Goal: Information Seeking & Learning: Learn about a topic

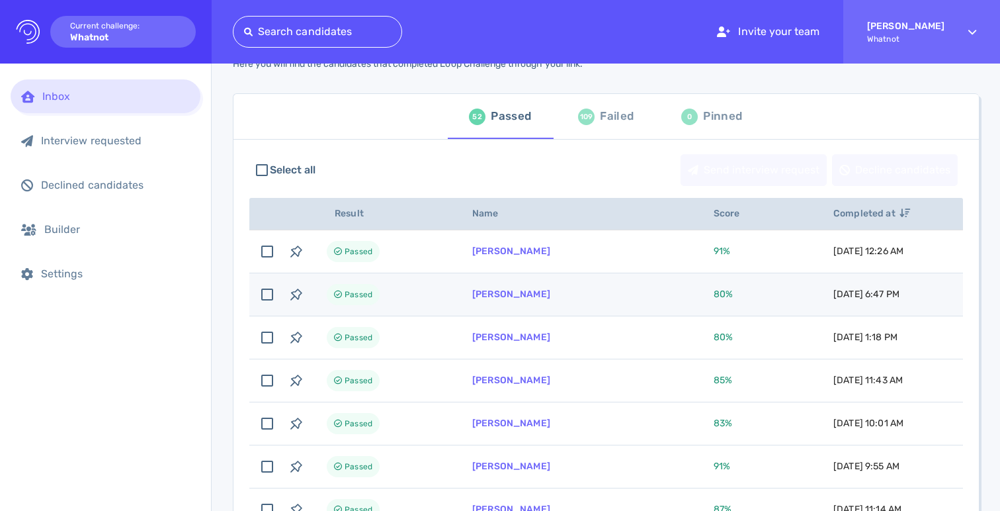
scroll to position [64, 0]
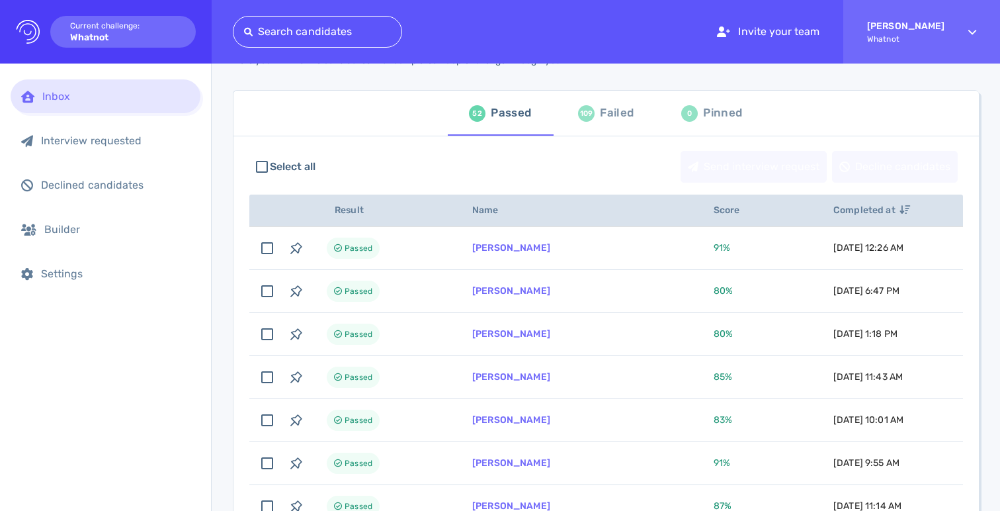
click at [601, 112] on div "Failed" at bounding box center [617, 113] width 34 height 20
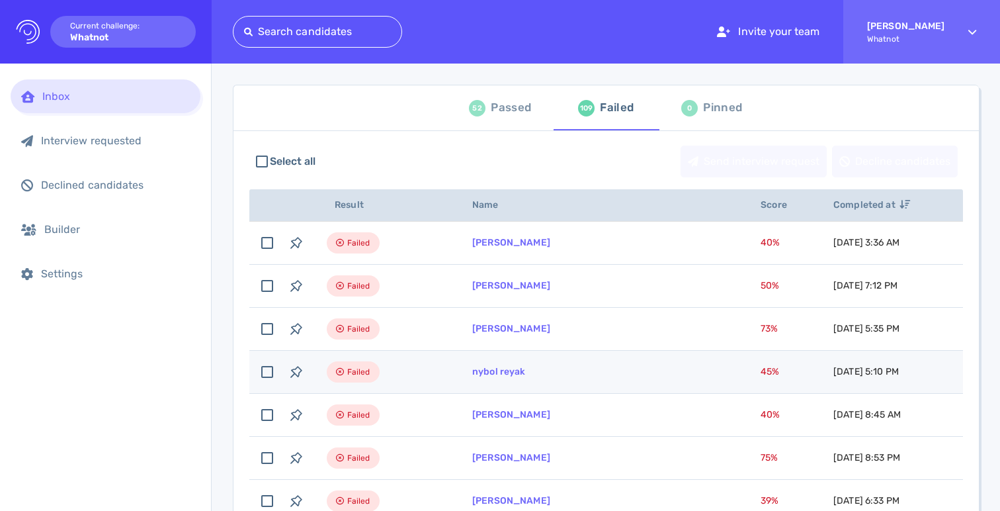
scroll to position [86, 0]
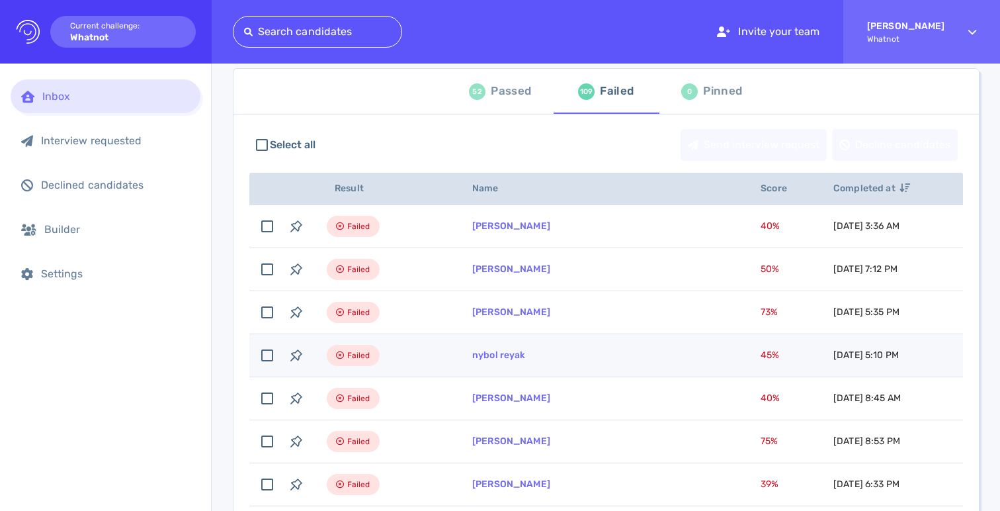
click at [587, 352] on td "nybol reyak" at bounding box center [600, 355] width 288 height 43
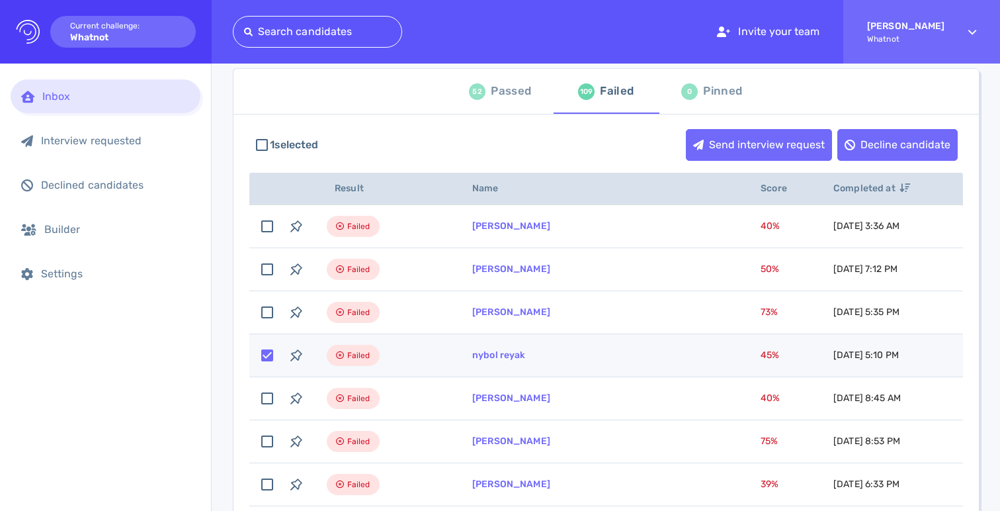
click at [583, 353] on td "nybol reyak" at bounding box center [600, 355] width 288 height 43
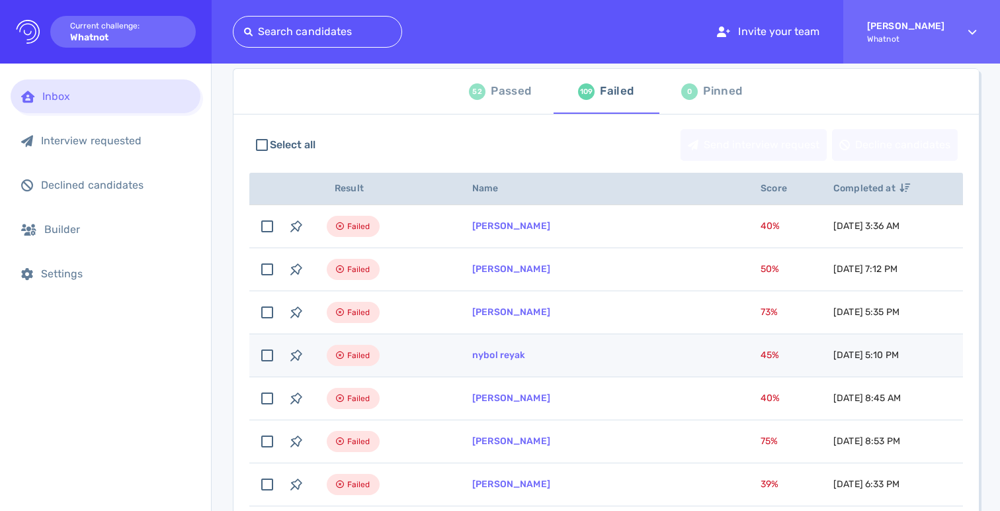
click at [509, 362] on td "nybol reyak" at bounding box center [600, 355] width 288 height 43
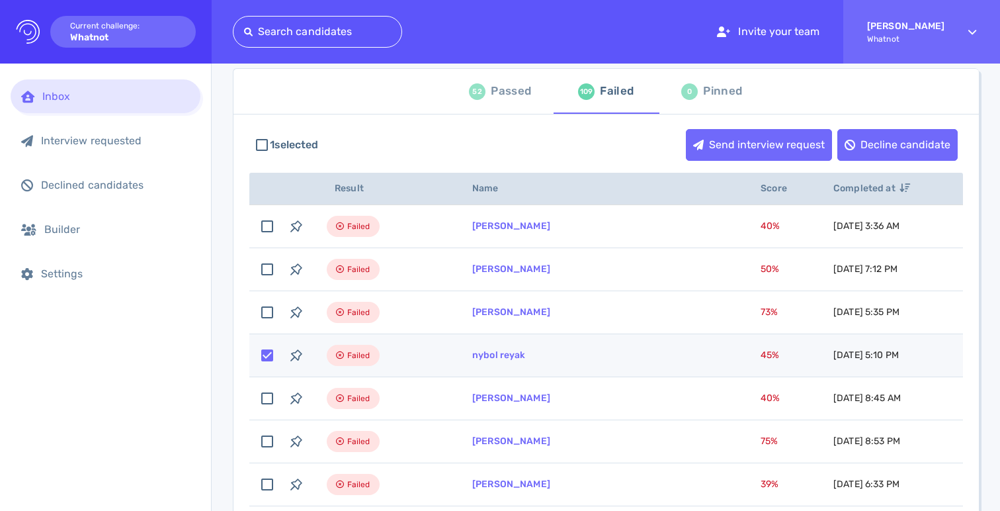
click at [591, 351] on td "nybol reyak" at bounding box center [600, 355] width 288 height 43
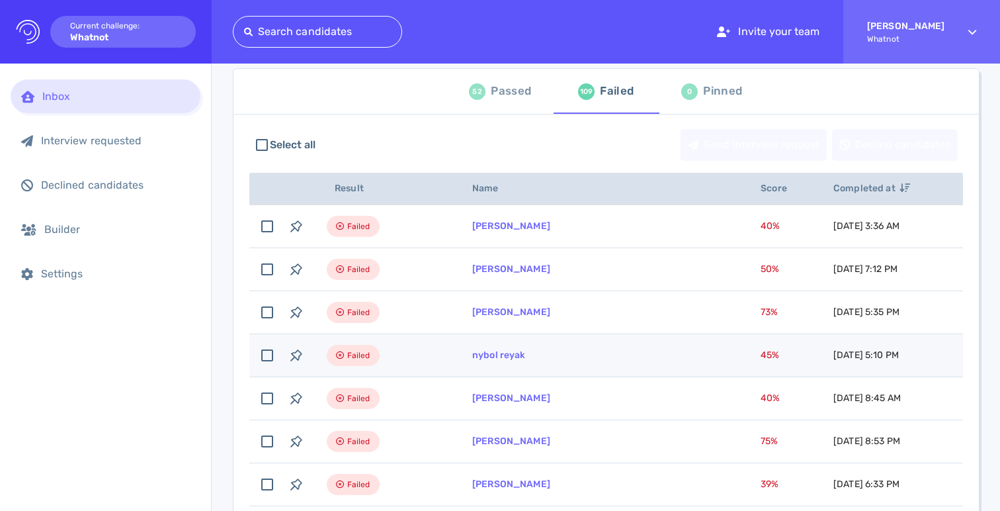
click at [488, 347] on td "nybol reyak" at bounding box center [600, 355] width 288 height 43
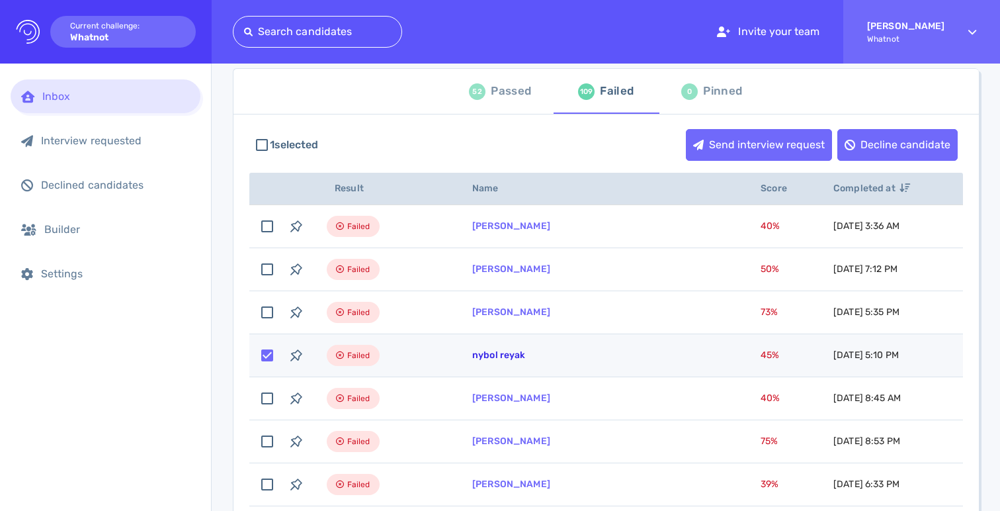
click at [487, 355] on link "nybol reyak" at bounding box center [499, 354] width 54 height 11
click at [265, 361] on input "checkbox" at bounding box center [267, 355] width 29 height 29
checkbox input "false"
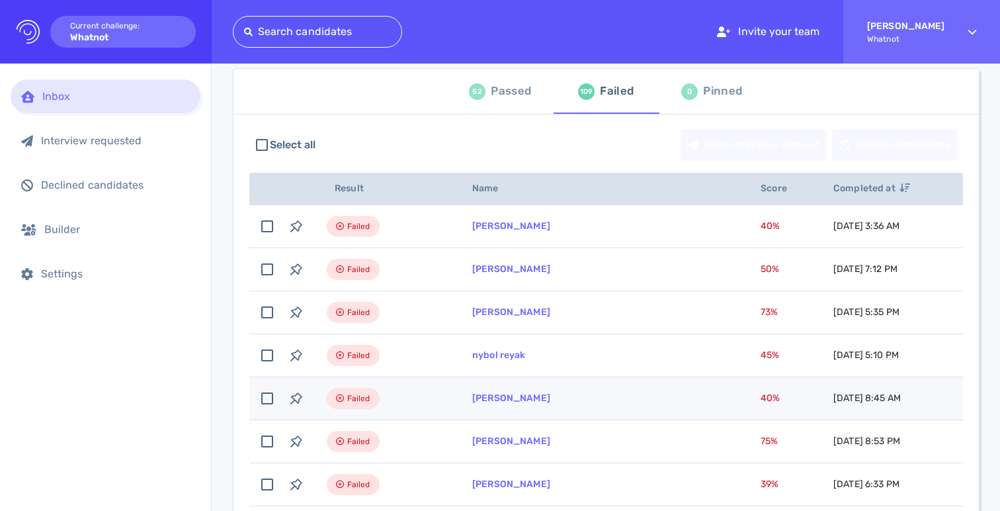
click at [561, 406] on td "[PERSON_NAME]" at bounding box center [600, 398] width 288 height 43
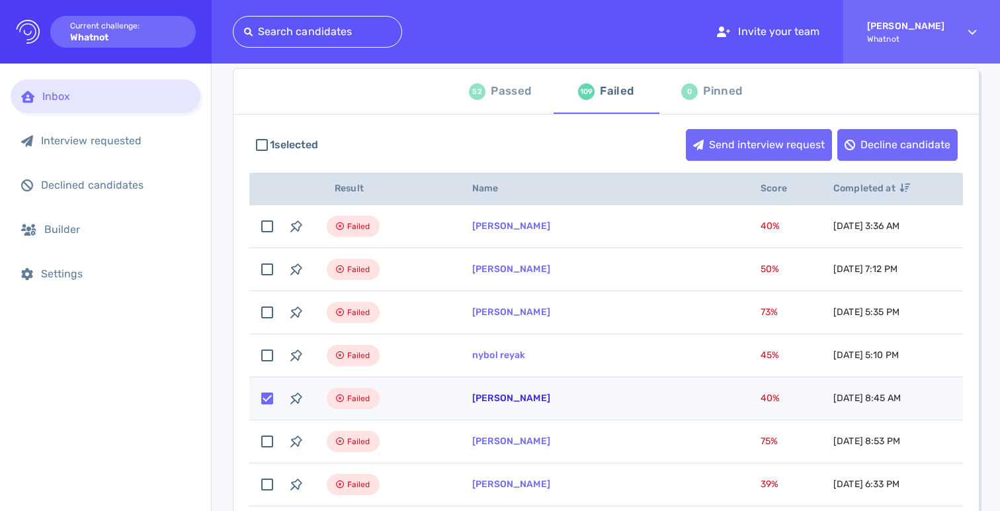
click at [494, 400] on link "[PERSON_NAME]" at bounding box center [511, 397] width 78 height 11
click at [533, 404] on td "[PERSON_NAME]" at bounding box center [600, 398] width 288 height 43
checkbox input "false"
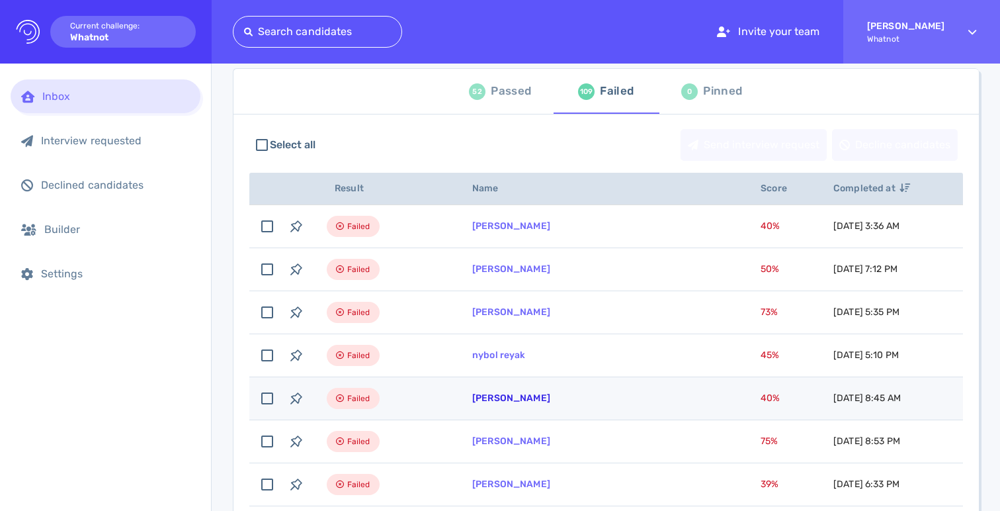
click at [532, 402] on link "[PERSON_NAME]" at bounding box center [511, 397] width 78 height 11
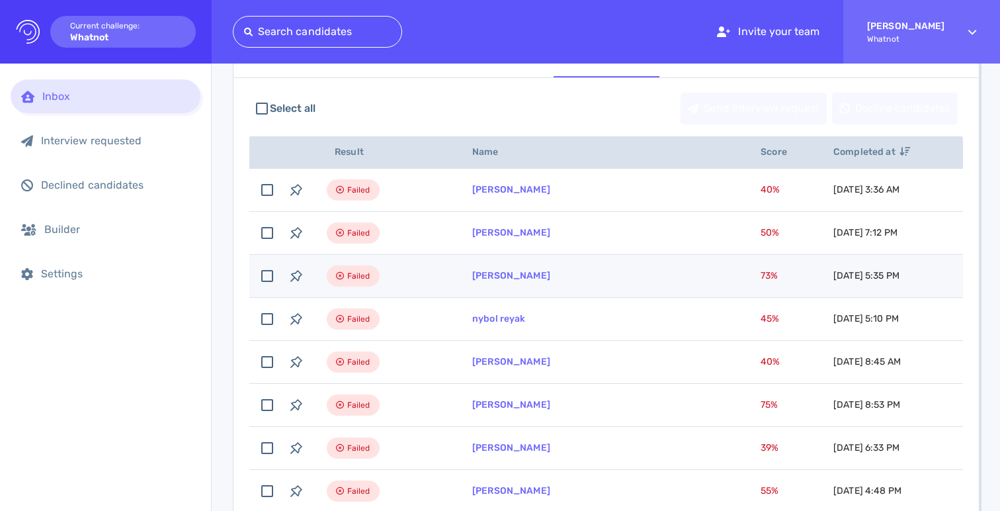
scroll to position [0, 0]
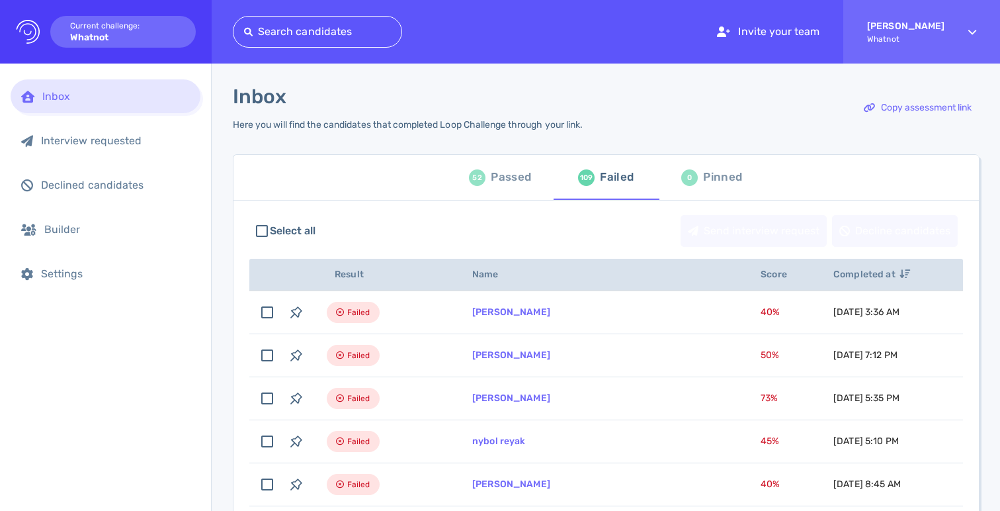
click at [503, 187] on div "Passed" at bounding box center [511, 177] width 40 height 20
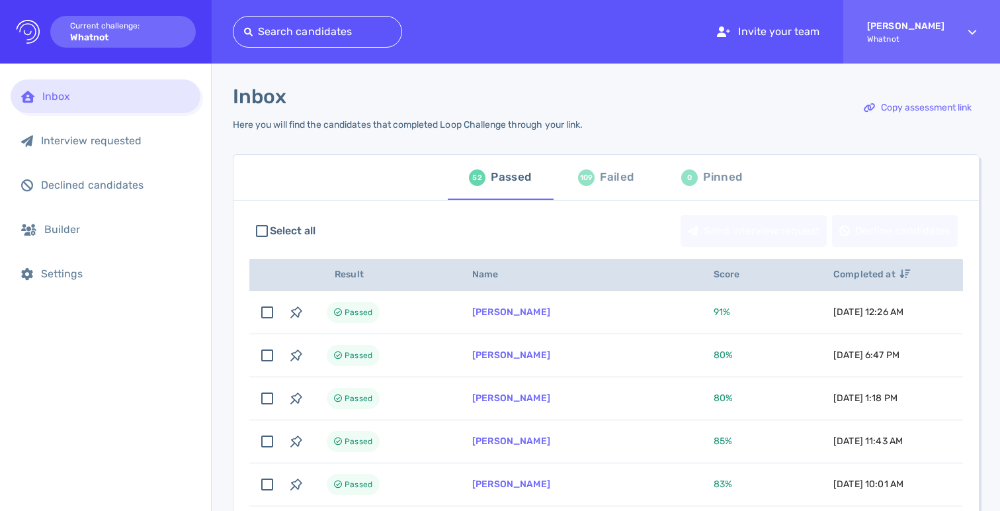
click at [617, 187] on div "109 Failed" at bounding box center [606, 177] width 56 height 37
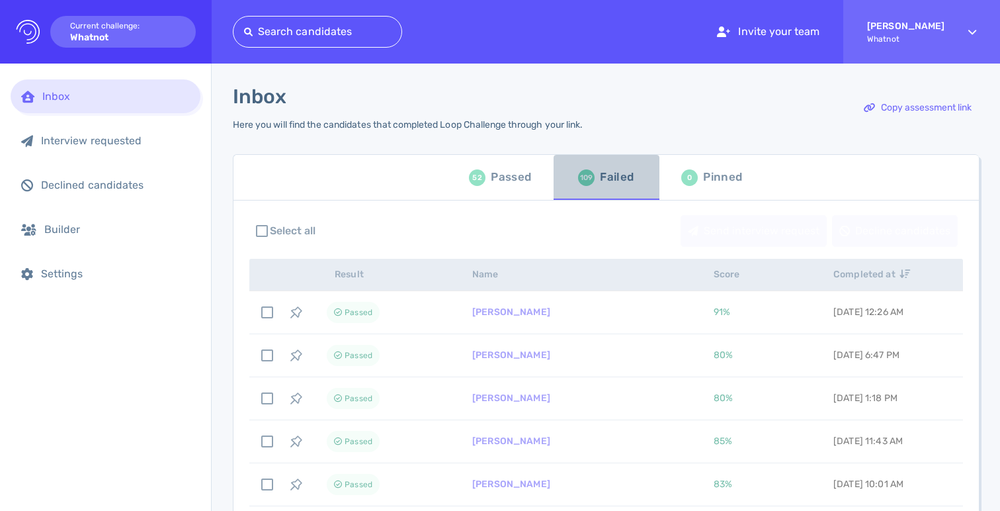
click at [617, 187] on div "109 Failed" at bounding box center [606, 177] width 56 height 37
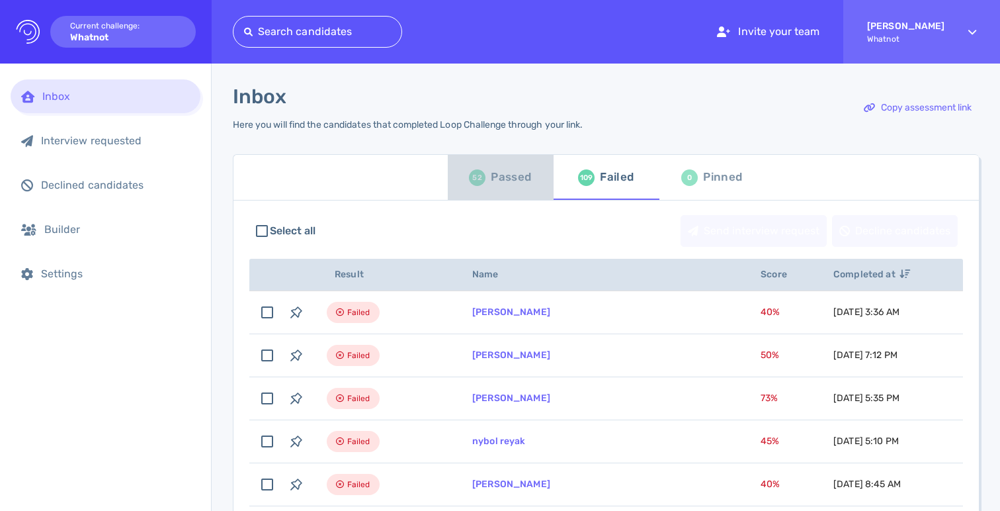
click at [486, 175] on div "52 Passed" at bounding box center [500, 177] width 62 height 37
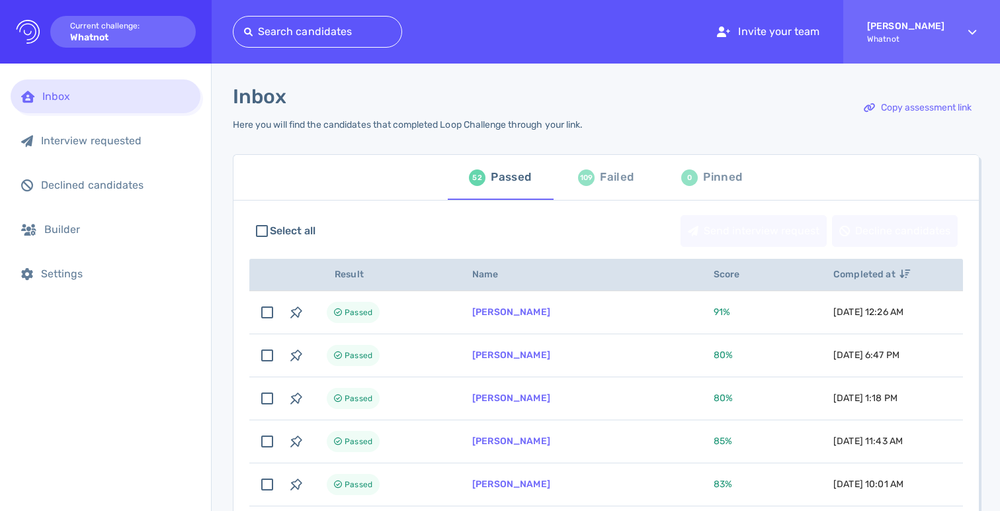
drag, startPoint x: 117, startPoint y: 357, endPoint x: 128, endPoint y: 336, distance: 23.7
click at [118, 357] on div "Inbox Interview requested Declined candidates Builder Settings" at bounding box center [105, 287] width 211 height 447
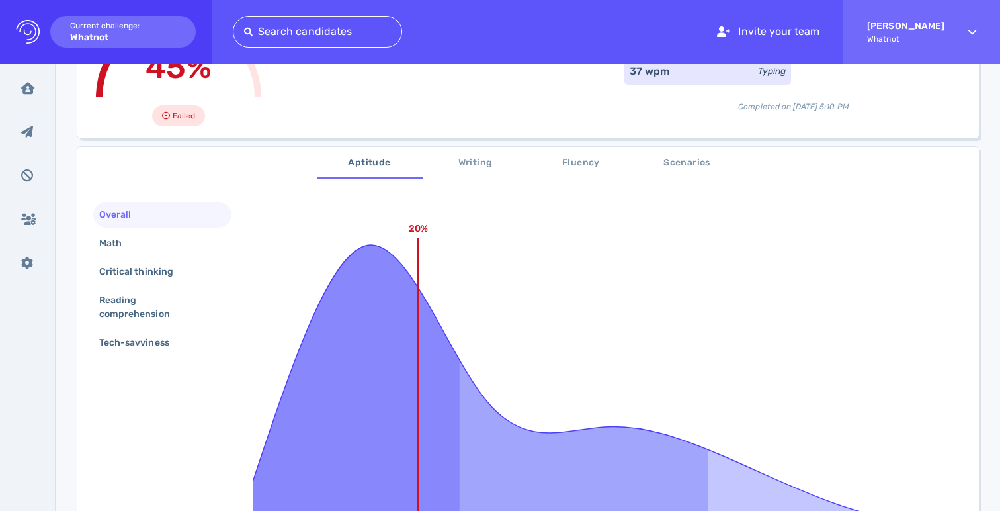
scroll to position [187, 0]
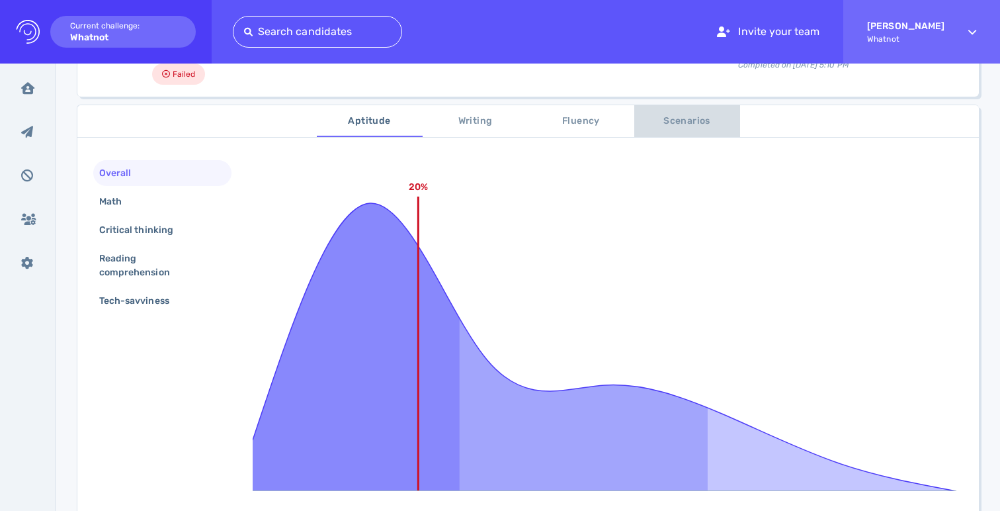
click at [685, 120] on span "Scenarios" at bounding box center [687, 121] width 90 height 17
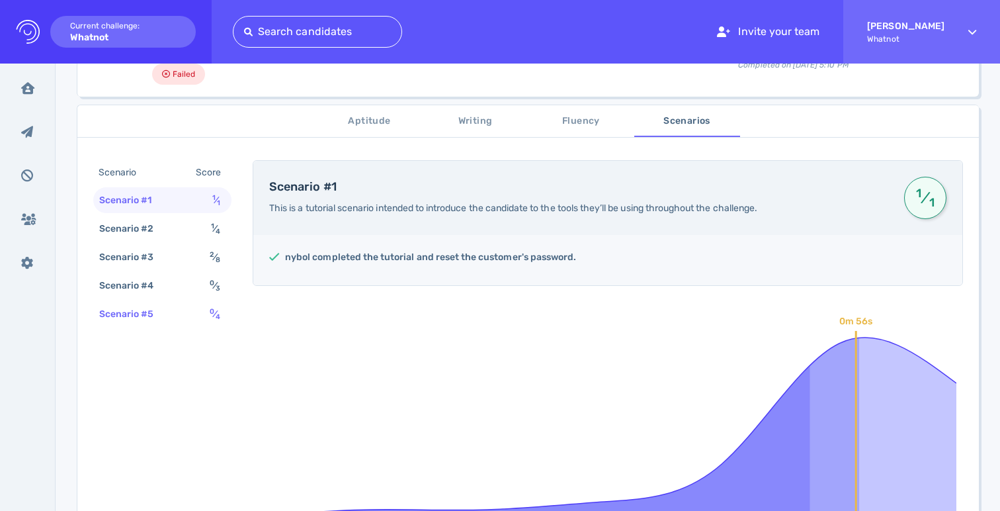
click at [170, 317] on div "Scenario #5 0 ⁄ 4" at bounding box center [162, 314] width 138 height 26
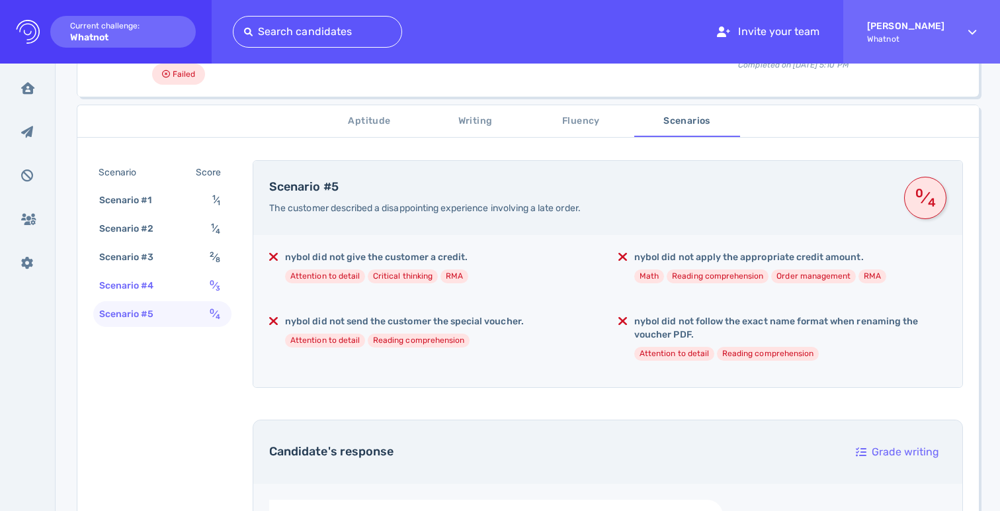
click at [181, 280] on div "Scenario #4 0 ⁄ 3" at bounding box center [162, 286] width 138 height 26
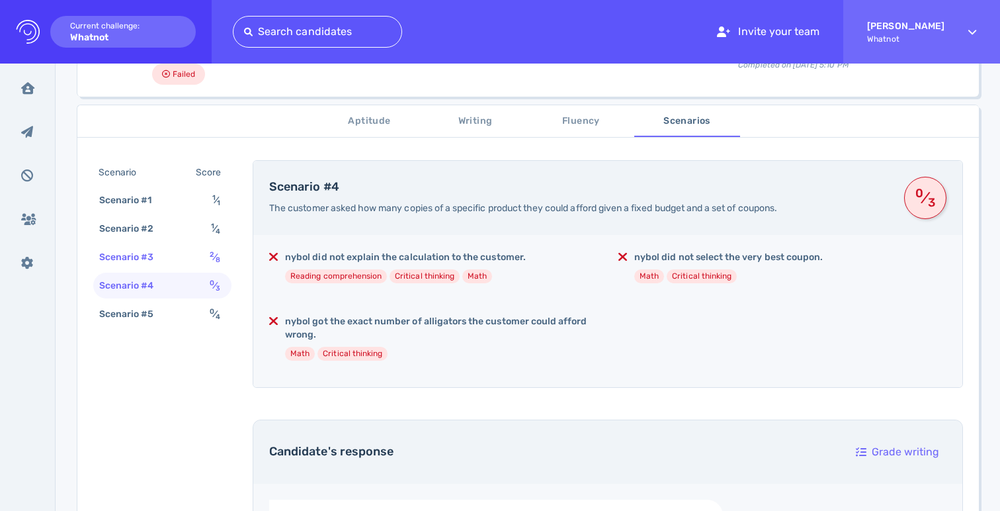
click at [191, 257] on div "Scenario #3 2 ⁄ 8" at bounding box center [162, 257] width 138 height 26
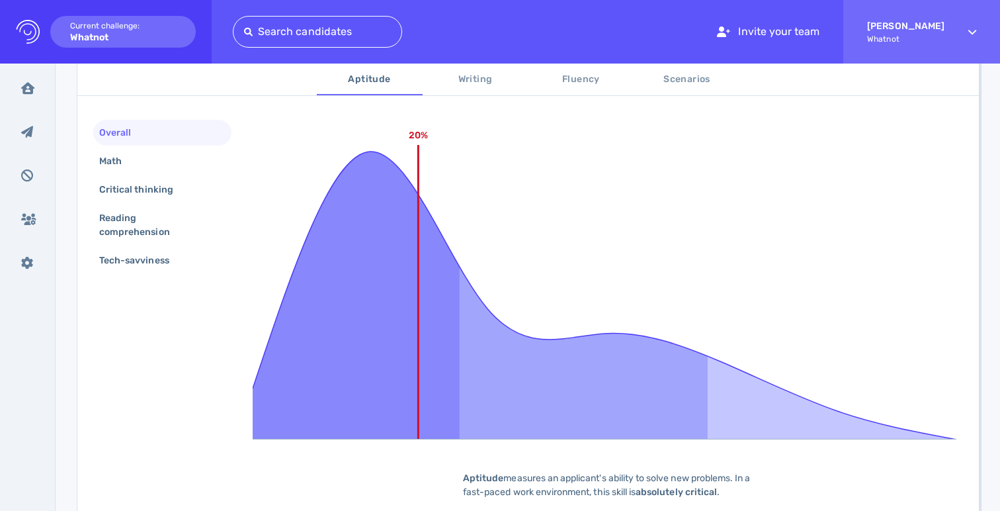
scroll to position [91, 0]
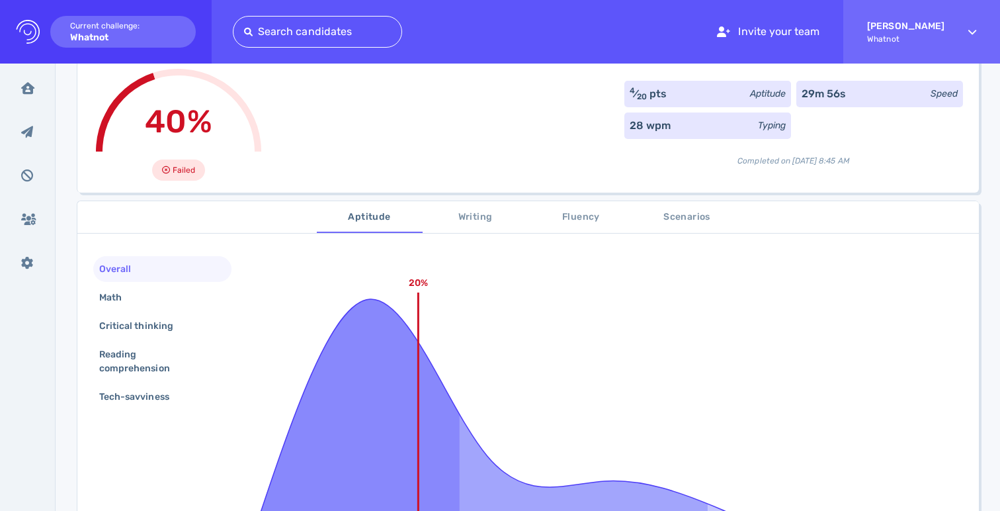
click at [698, 212] on span "Scenarios" at bounding box center [687, 217] width 90 height 17
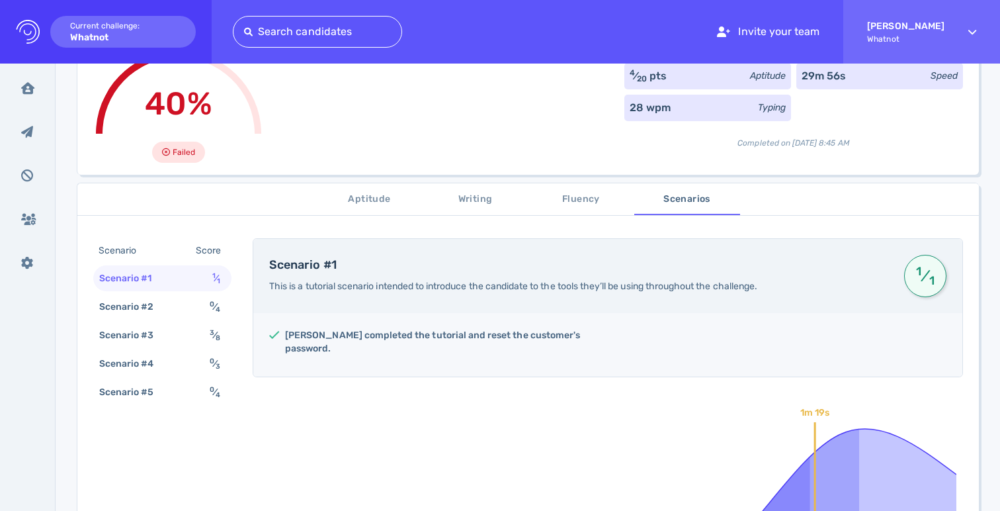
scroll to position [310, 0]
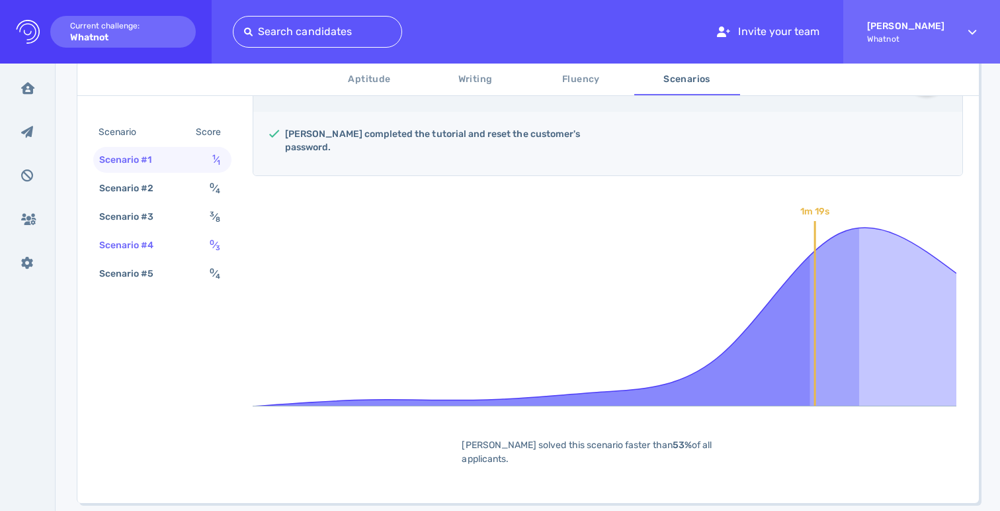
click at [167, 254] on div "Scenario #4" at bounding box center [133, 245] width 73 height 19
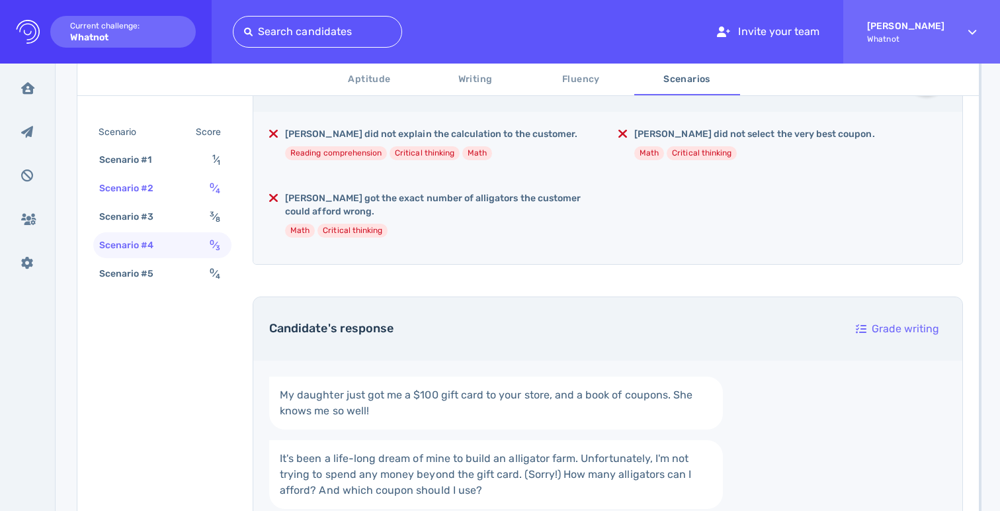
click at [178, 190] on div "Scenario #2 0 ⁄ 4" at bounding box center [162, 188] width 138 height 26
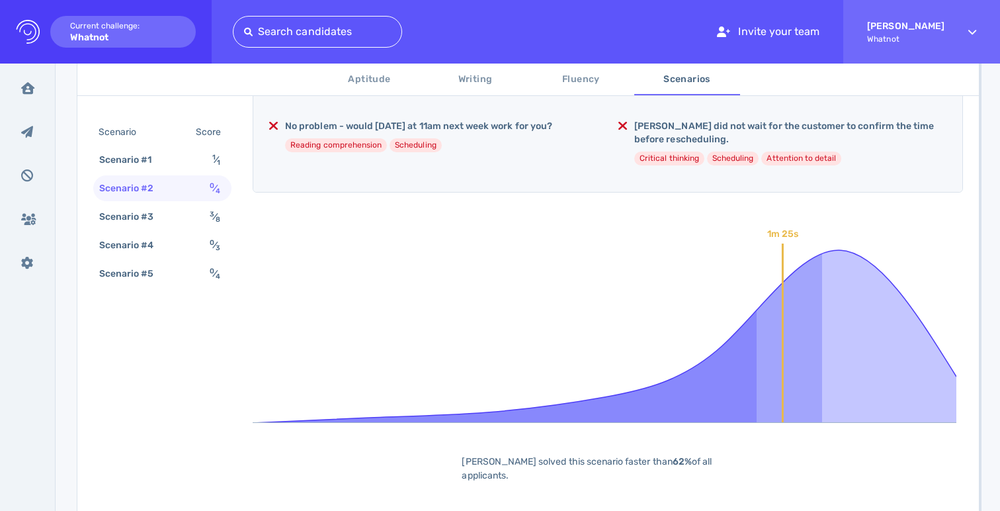
scroll to position [313, 0]
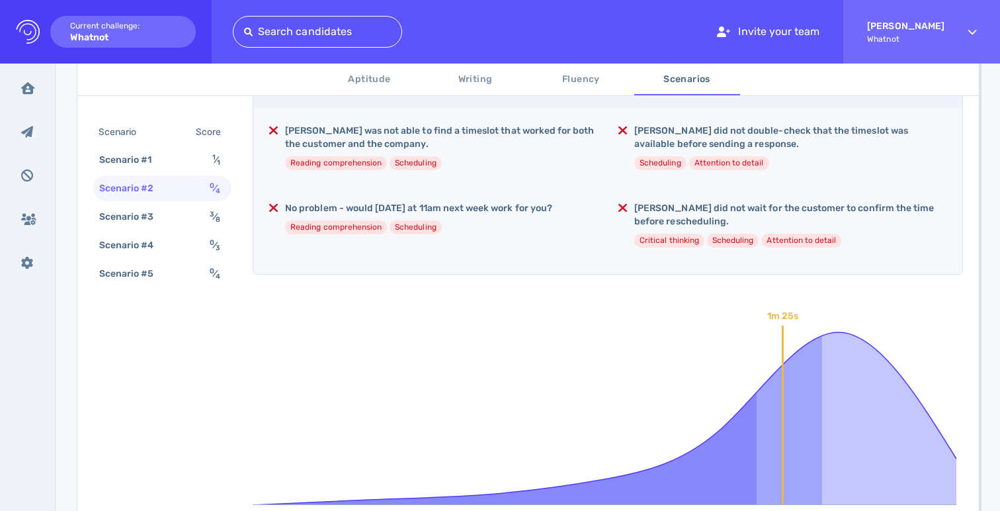
click at [675, 209] on h5 "[PERSON_NAME] did not wait for the customer to confirm the time before reschedu…" at bounding box center [790, 215] width 312 height 26
click at [600, 319] on icon at bounding box center [605, 405] width 704 height 198
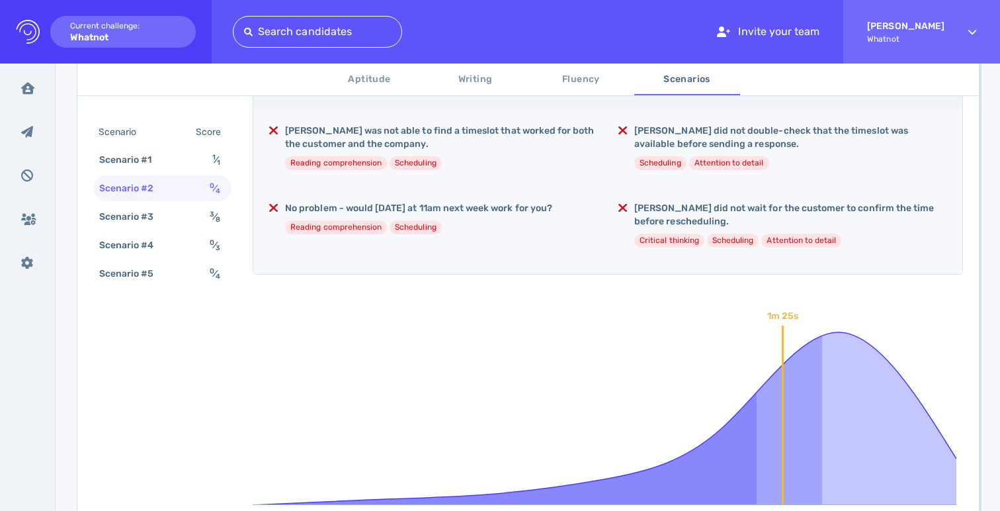
click at [354, 198] on div "[PERSON_NAME] was not able to find a timeslot that worked for both the customer…" at bounding box center [607, 190] width 709 height 165
click at [353, 205] on h5 "No problem - would [DATE] at 11am next week work for you?" at bounding box center [418, 208] width 267 height 13
click at [495, 296] on div "Scenario #2 The customer asked to reschedule an upcoming appointment, and offer…" at bounding box center [608, 310] width 710 height 552
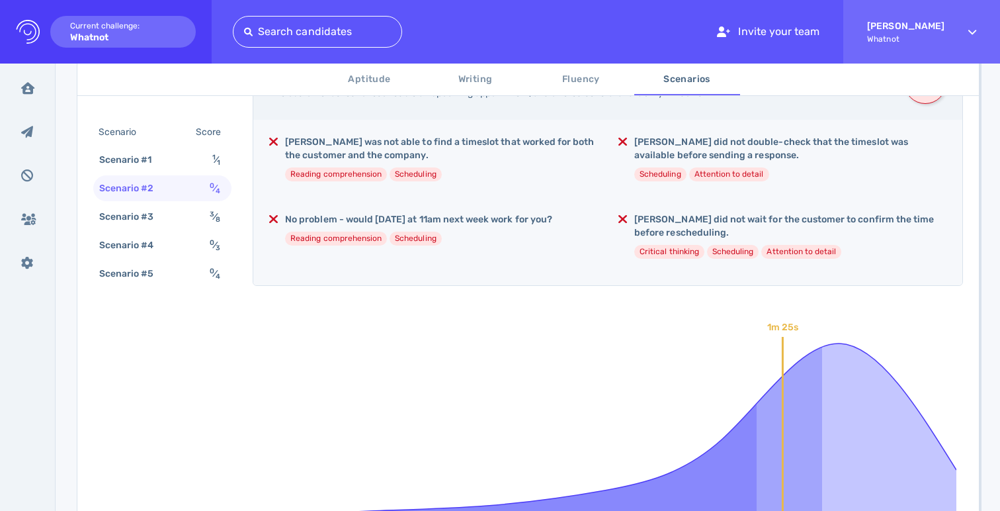
scroll to position [302, 0]
drag, startPoint x: 353, startPoint y: 216, endPoint x: 513, endPoint y: 221, distance: 159.5
click at [513, 221] on h5 "No problem - would [DATE] at 11am next week work for you?" at bounding box center [418, 219] width 267 height 13
drag, startPoint x: 513, startPoint y: 221, endPoint x: 534, endPoint y: 291, distance: 73.2
click at [513, 222] on h5 "No problem - would [DATE] at 11am next week work for you?" at bounding box center [418, 219] width 267 height 13
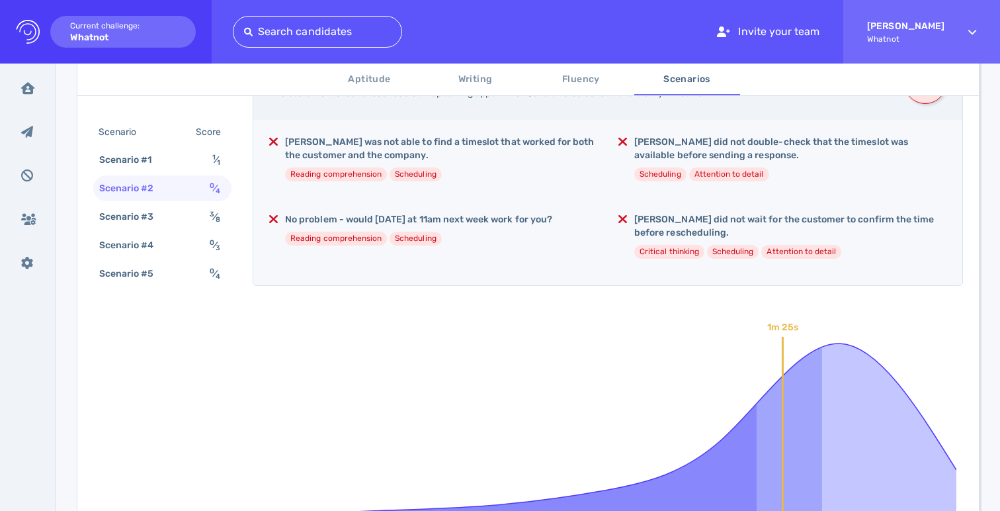
click at [534, 291] on div "Scenario #2 The customer asked to reschedule an upcoming appointment, and offer…" at bounding box center [608, 321] width 710 height 552
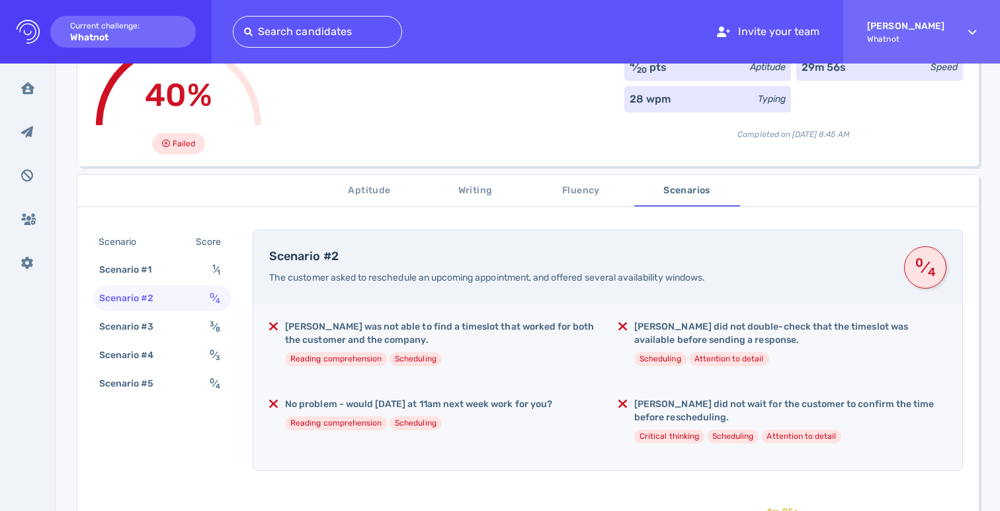
scroll to position [97, 0]
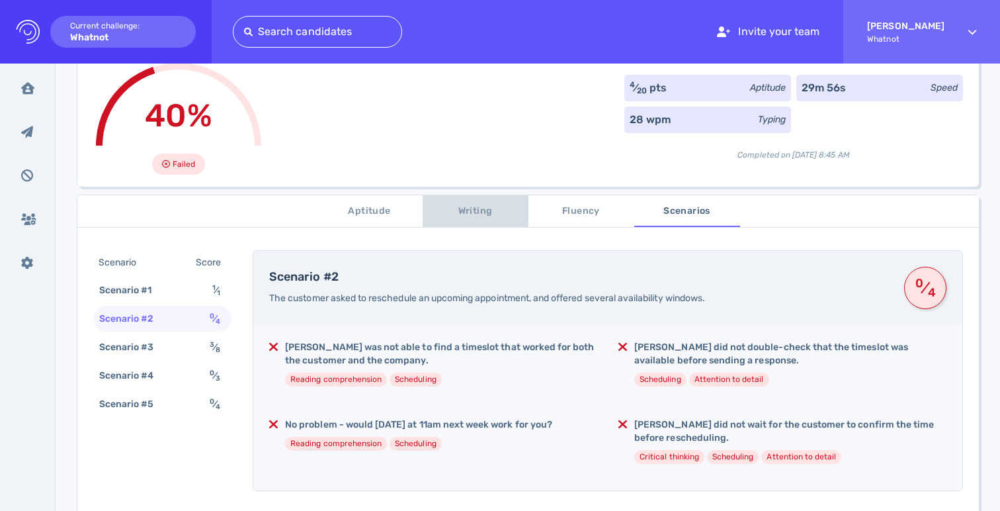
click at [481, 213] on span "Writing" at bounding box center [476, 211] width 90 height 17
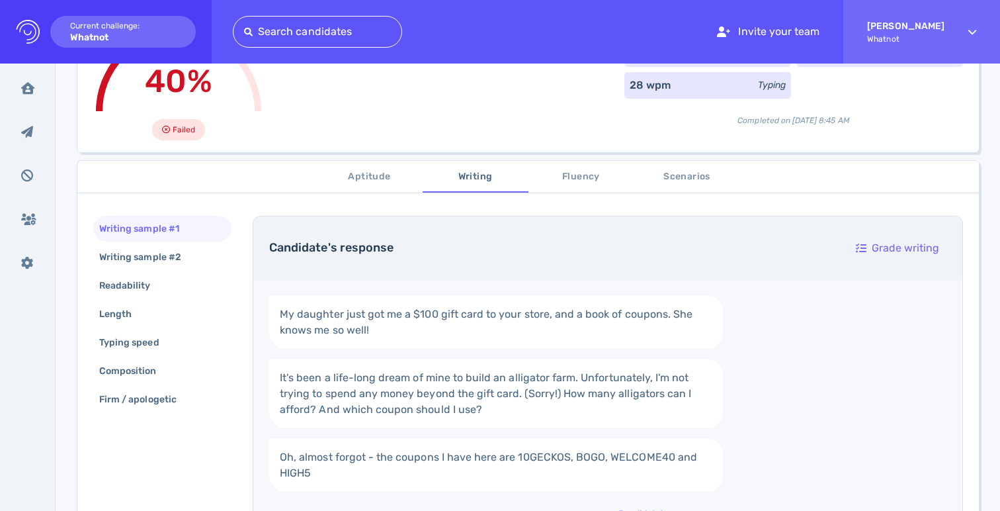
scroll to position [126, 0]
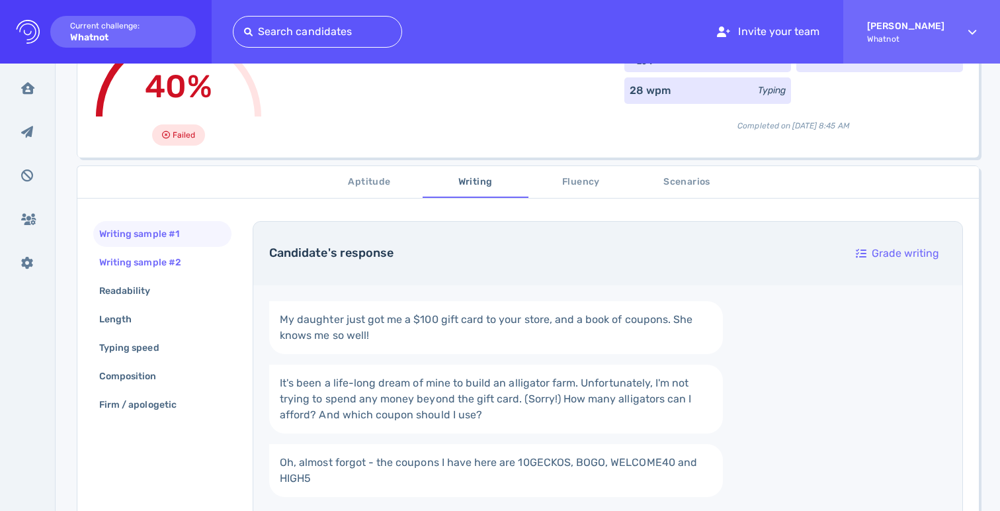
click at [132, 265] on div "Writing sample #2" at bounding box center [147, 262] width 101 height 19
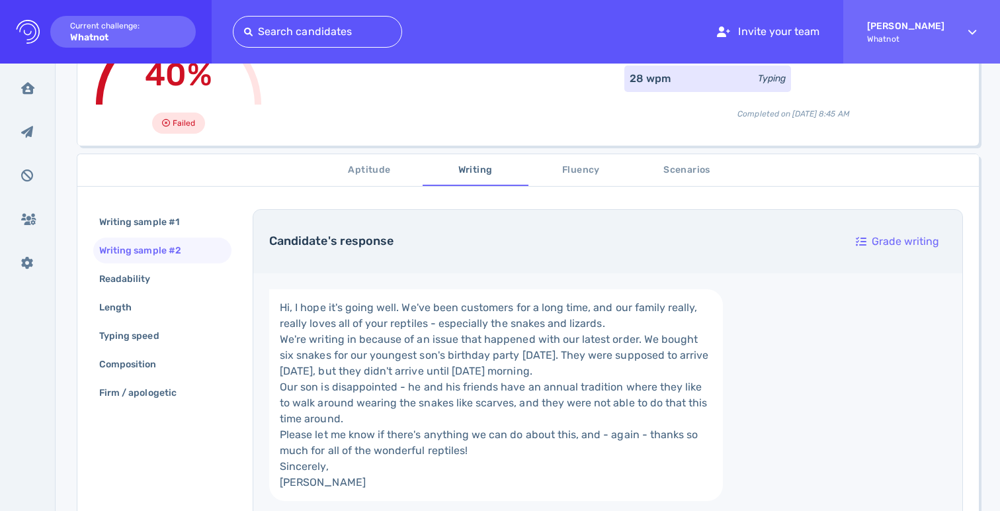
scroll to position [228, 0]
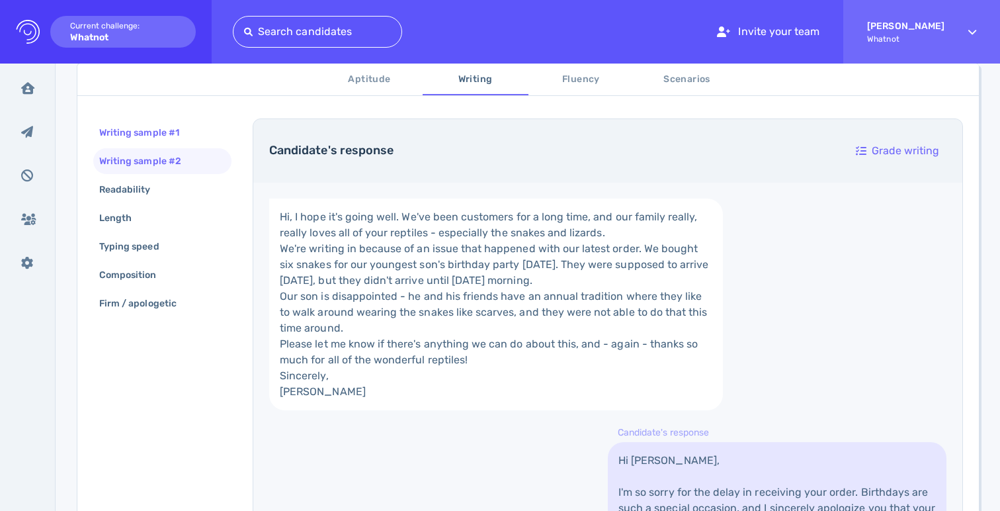
click at [141, 131] on div "Writing sample #1" at bounding box center [146, 132] width 99 height 19
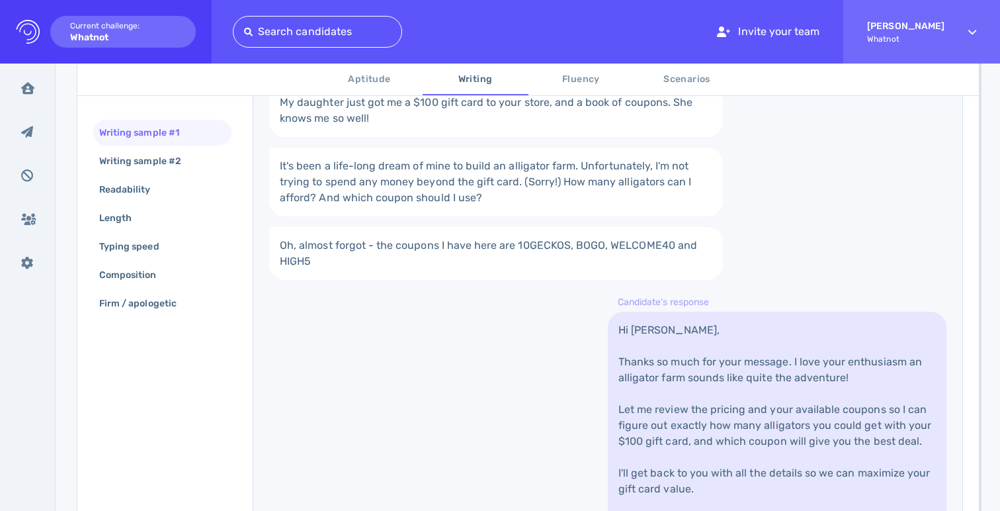
scroll to position [459, 0]
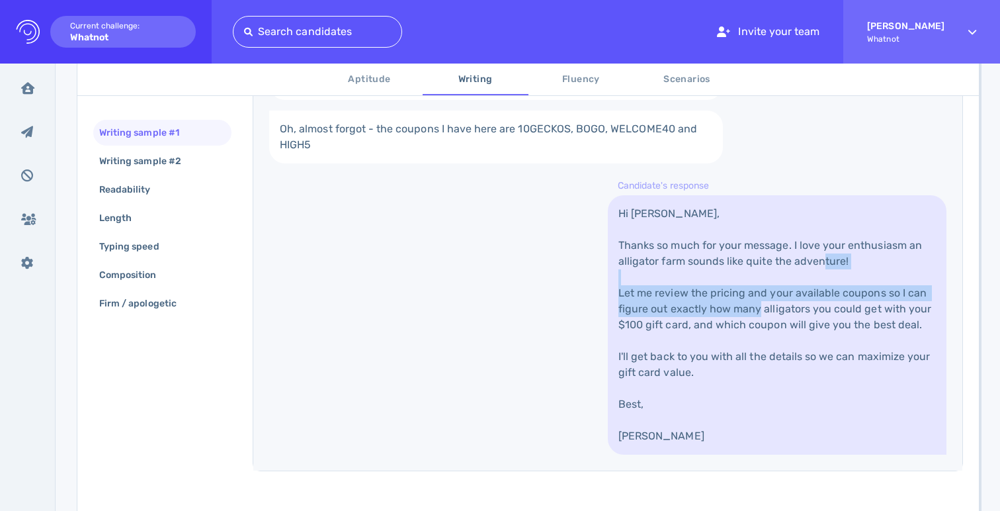
drag, startPoint x: 662, startPoint y: 290, endPoint x: 793, endPoint y: 308, distance: 131.5
click at [793, 308] on link "Hi [PERSON_NAME], Thanks so much for your message. I love your enthusiasm an al…" at bounding box center [777, 324] width 339 height 259
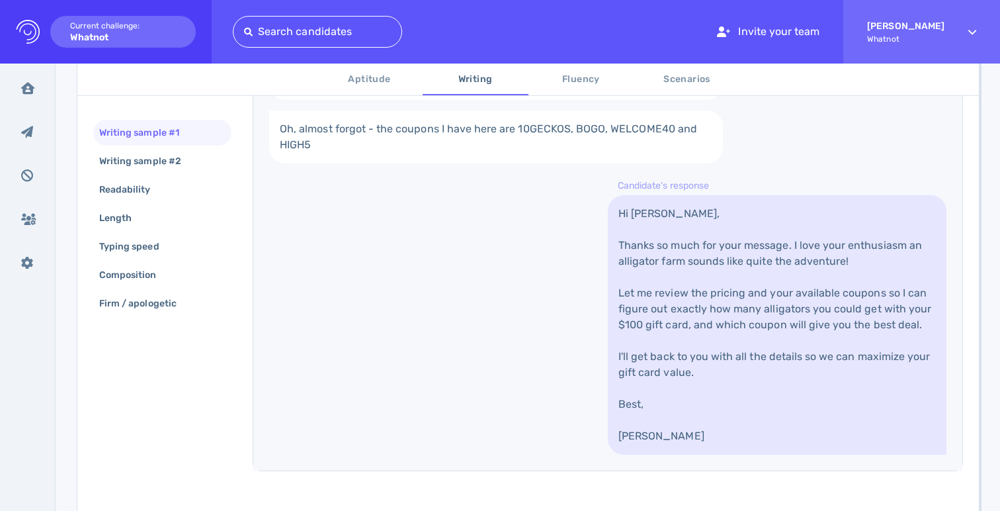
drag, startPoint x: 790, startPoint y: 326, endPoint x: 730, endPoint y: 385, distance: 84.2
click at [789, 327] on link "Hi [PERSON_NAME], Thanks so much for your message. I love your enthusiasm an al…" at bounding box center [777, 324] width 339 height 259
drag, startPoint x: 605, startPoint y: 363, endPoint x: 746, endPoint y: 364, distance: 140.3
click at [744, 364] on link "Hi [PERSON_NAME], Thanks so much for your message. I love your enthusiasm an al…" at bounding box center [777, 324] width 339 height 259
drag, startPoint x: 746, startPoint y: 364, endPoint x: 764, endPoint y: 452, distance: 90.6
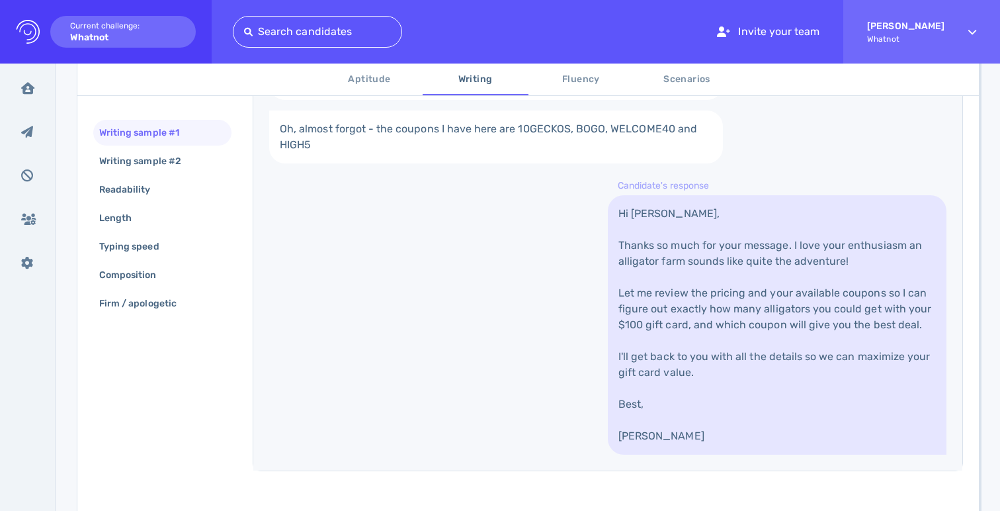
click at [747, 371] on link "Hi [PERSON_NAME], Thanks so much for your message. I love your enthusiasm an al…" at bounding box center [777, 324] width 339 height 259
click at [764, 452] on link "Hi [PERSON_NAME], Thanks so much for your message. I love your enthusiasm an al…" at bounding box center [777, 324] width 339 height 259
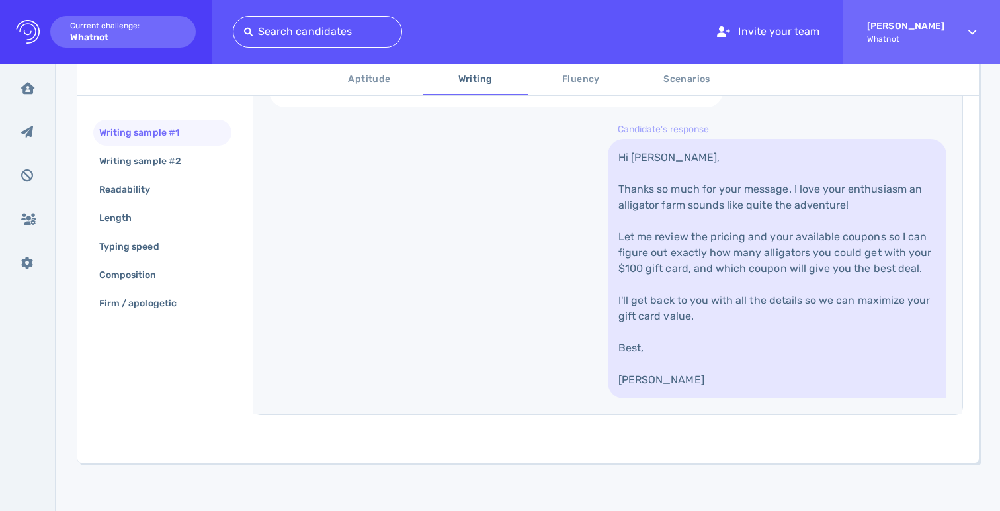
scroll to position [520, 0]
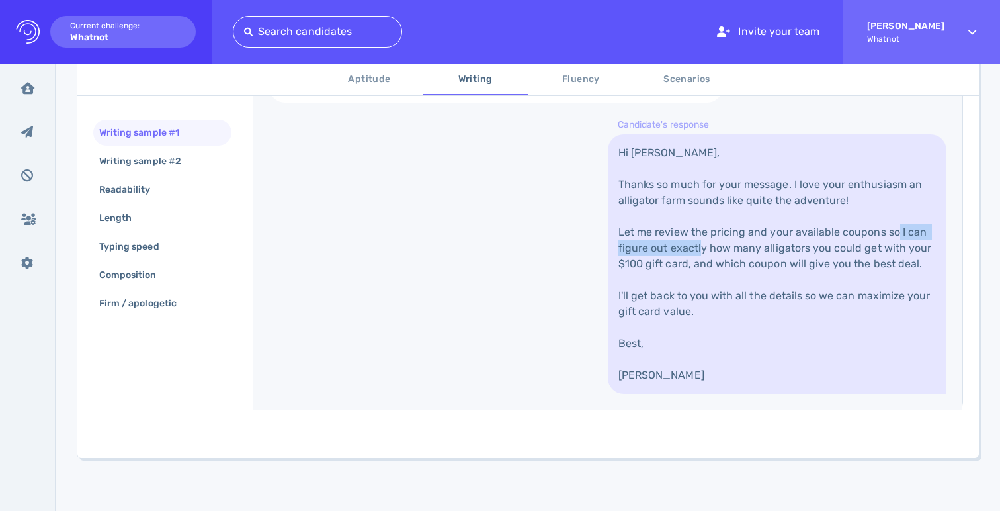
drag, startPoint x: 623, startPoint y: 253, endPoint x: 767, endPoint y: 253, distance: 143.6
click at [766, 253] on link "Hi [PERSON_NAME], Thanks so much for your message. I love your enthusiasm an al…" at bounding box center [777, 263] width 339 height 259
click at [767, 253] on link "Hi [PERSON_NAME], Thanks so much for your message. I love your enthusiasm an al…" at bounding box center [777, 263] width 339 height 259
click at [472, 304] on div "My daughter just got me a $100 gift card to your store, and a book of coupons. …" at bounding box center [607, 150] width 709 height 519
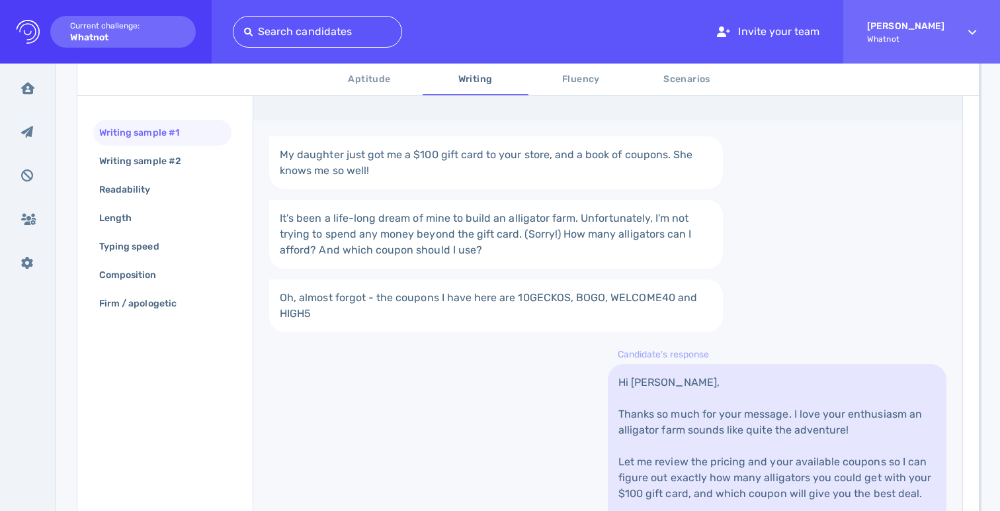
scroll to position [0, 0]
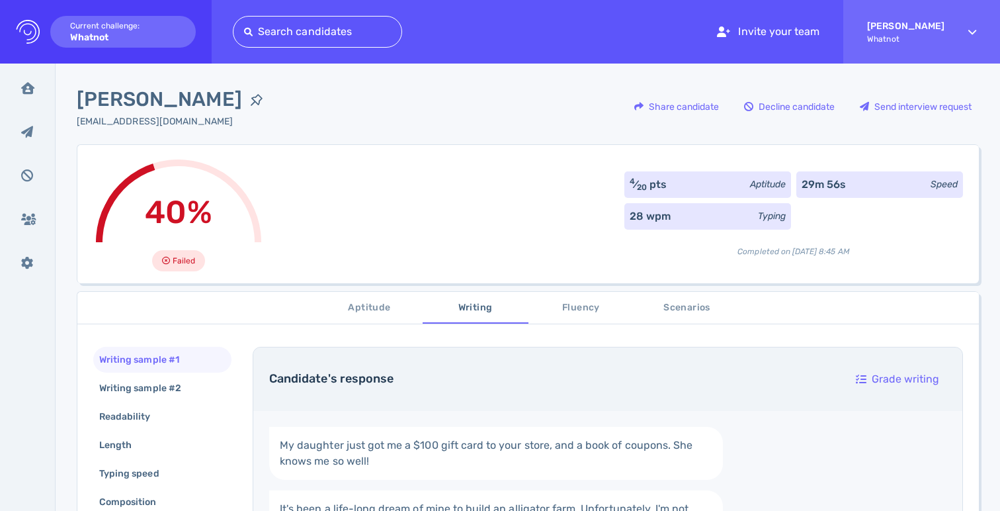
click at [656, 313] on span "Scenarios" at bounding box center [687, 308] width 90 height 17
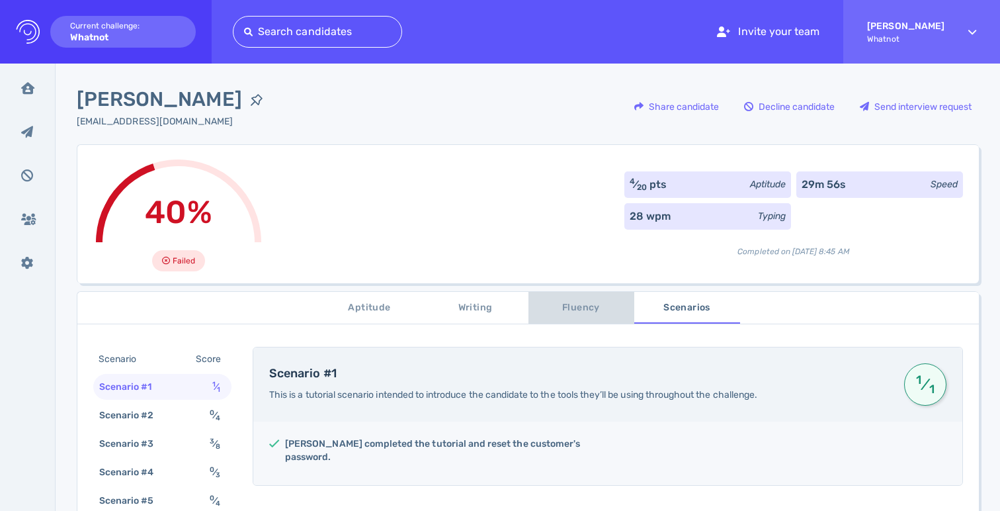
click at [549, 310] on span "Fluency" at bounding box center [582, 308] width 90 height 17
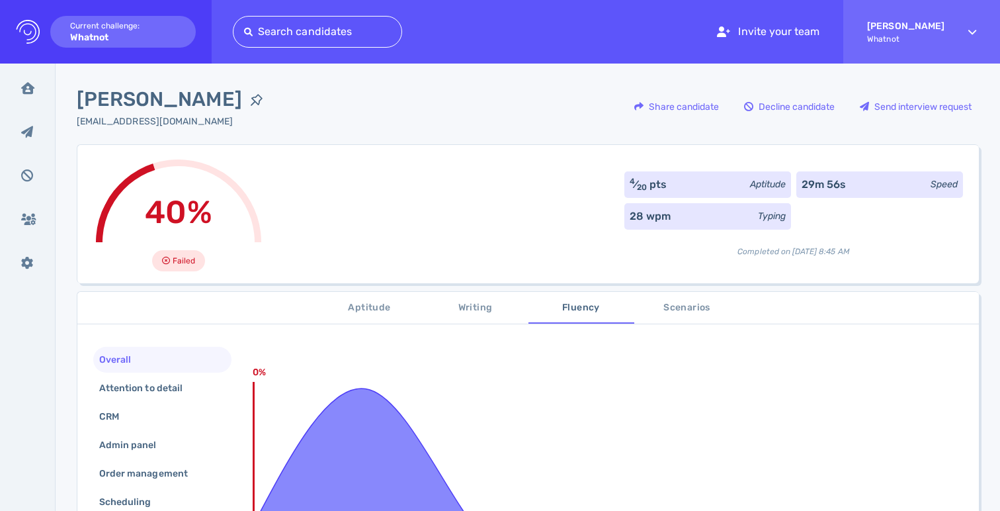
click at [479, 211] on div "40% Failed 4 ⁄ 20 pts Aptitude 29m 56s Speed 28 wpm Typing Completed on [DATE] …" at bounding box center [528, 213] width 902 height 139
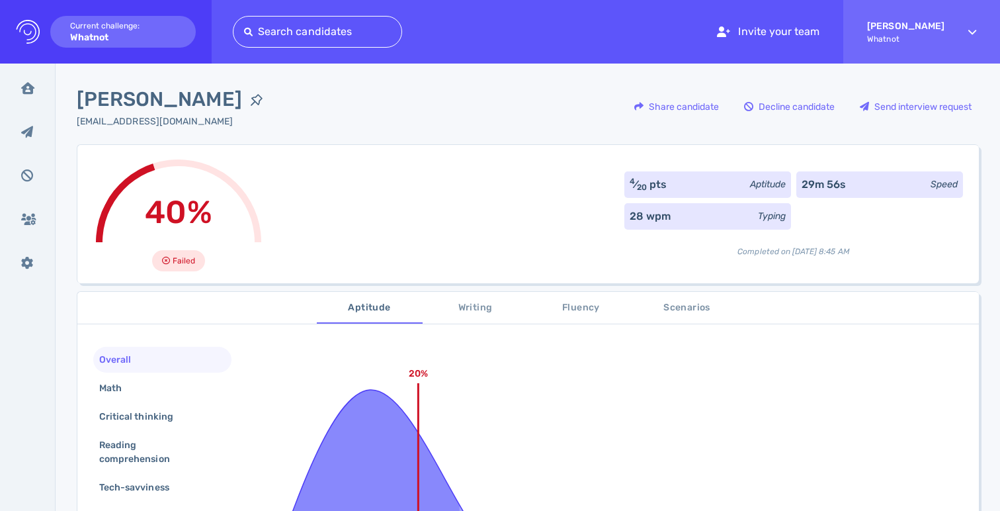
scroll to position [247, 0]
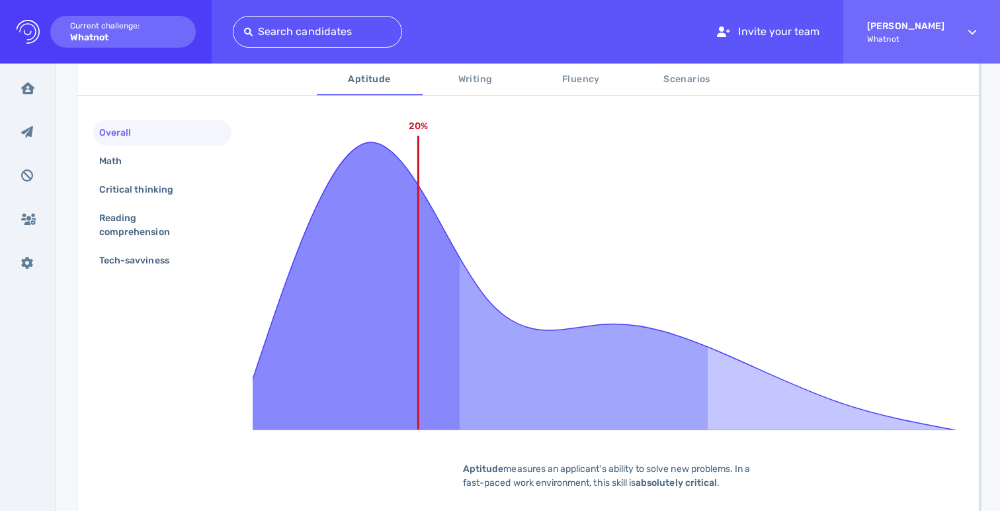
click at [572, 74] on span "Fluency" at bounding box center [582, 79] width 90 height 17
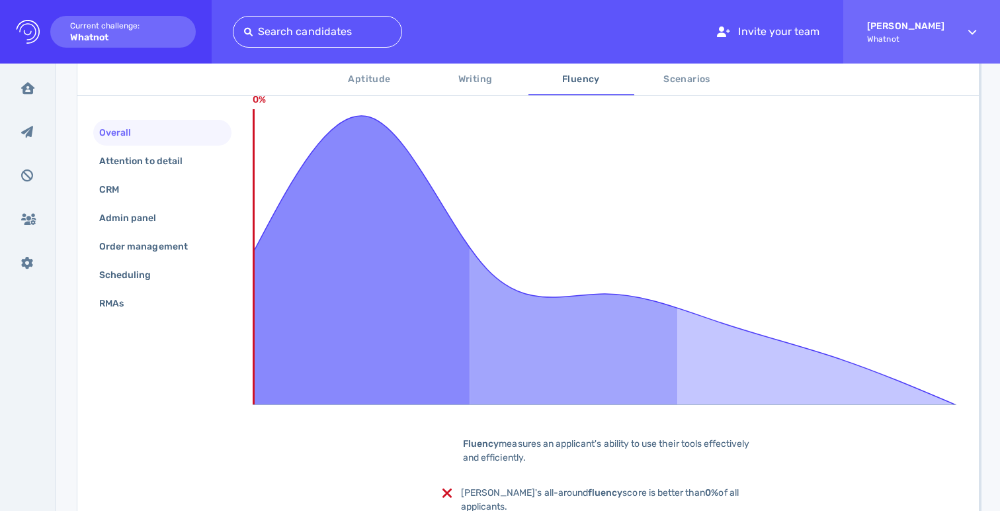
scroll to position [93, 0]
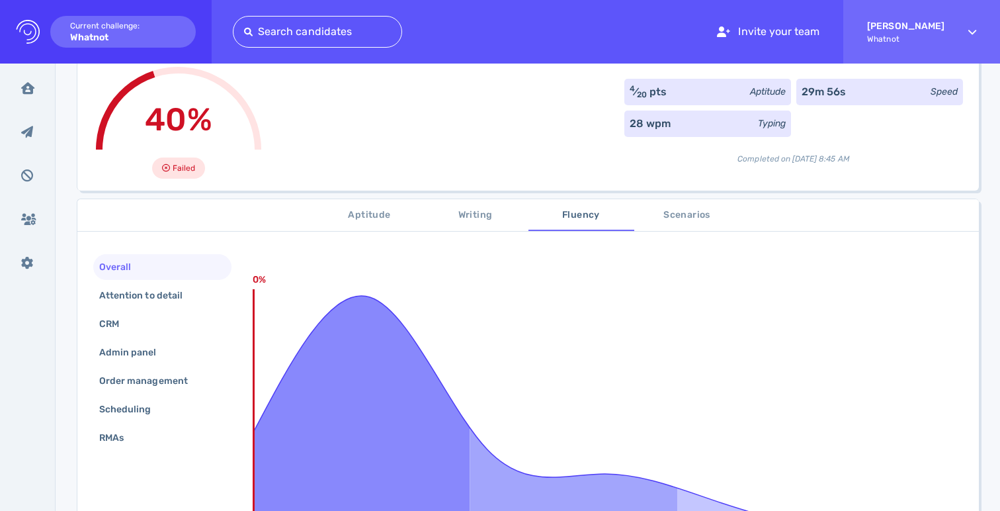
click at [709, 212] on span "Scenarios" at bounding box center [687, 215] width 90 height 17
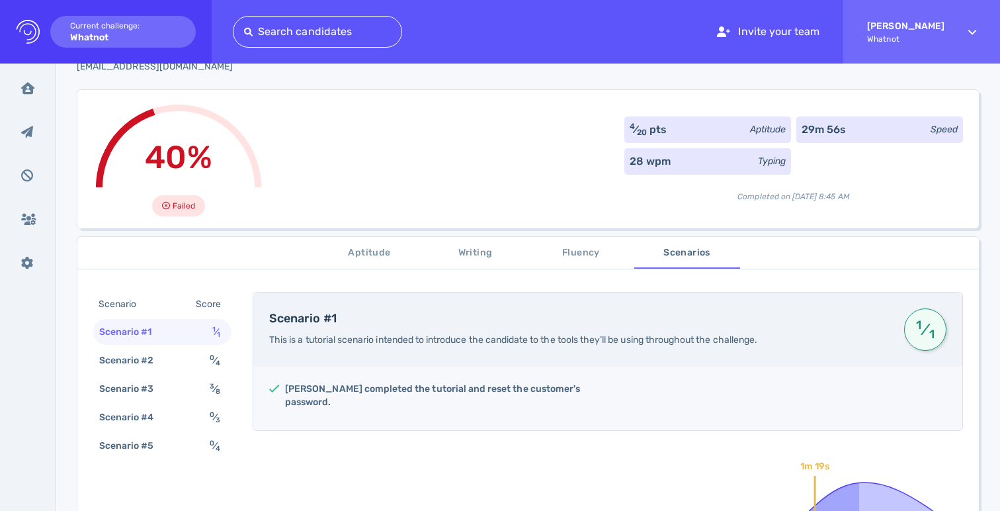
scroll to position [0, 0]
